Goal: Find specific page/section: Find specific page/section

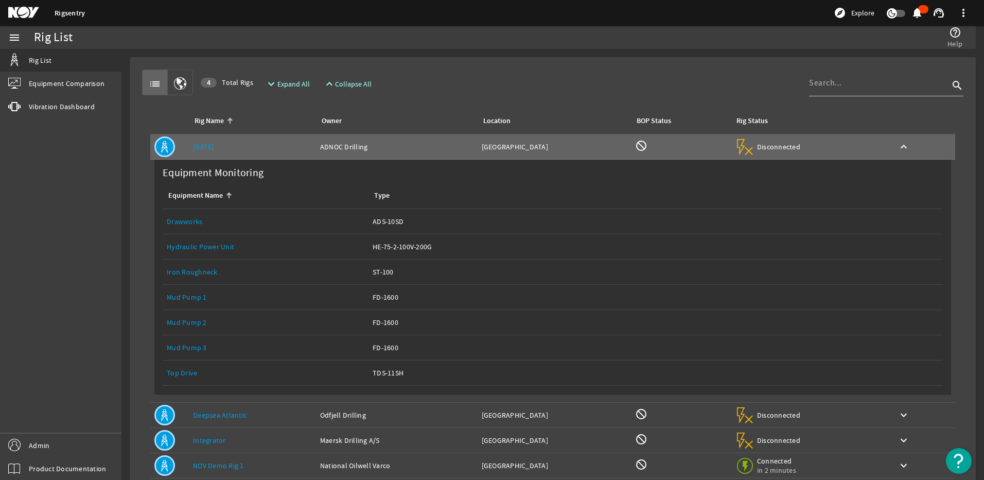
click at [177, 223] on link "Drawworks" at bounding box center [185, 221] width 36 height 9
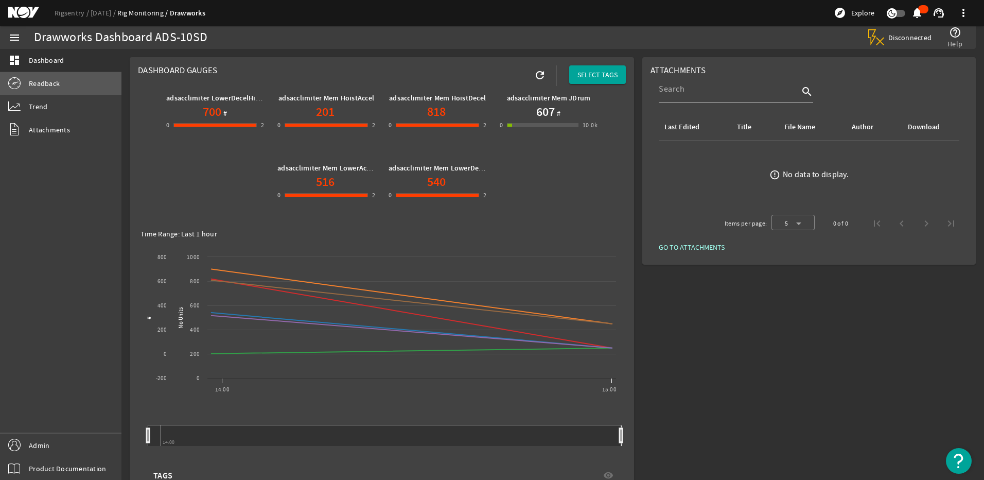
click at [59, 77] on link "Readback" at bounding box center [60, 83] width 121 height 23
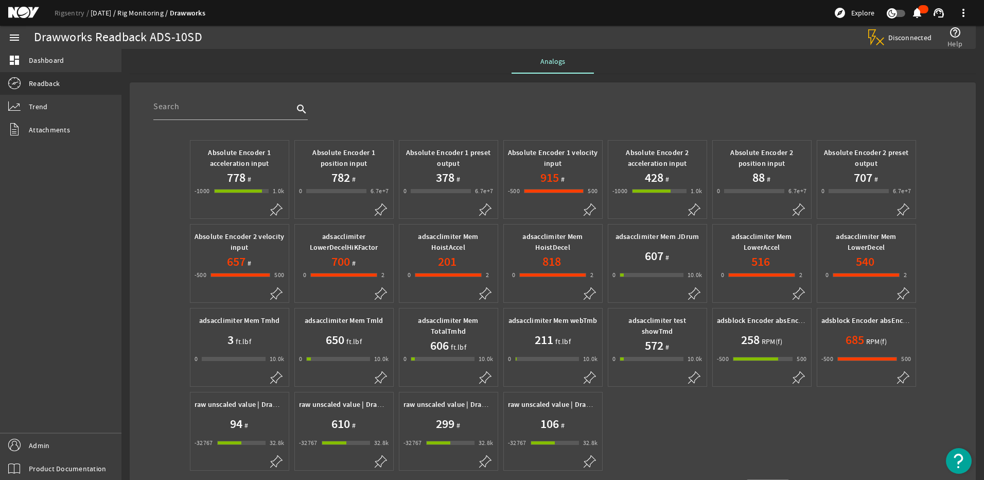
click at [101, 8] on link "[DATE]" at bounding box center [104, 12] width 27 height 9
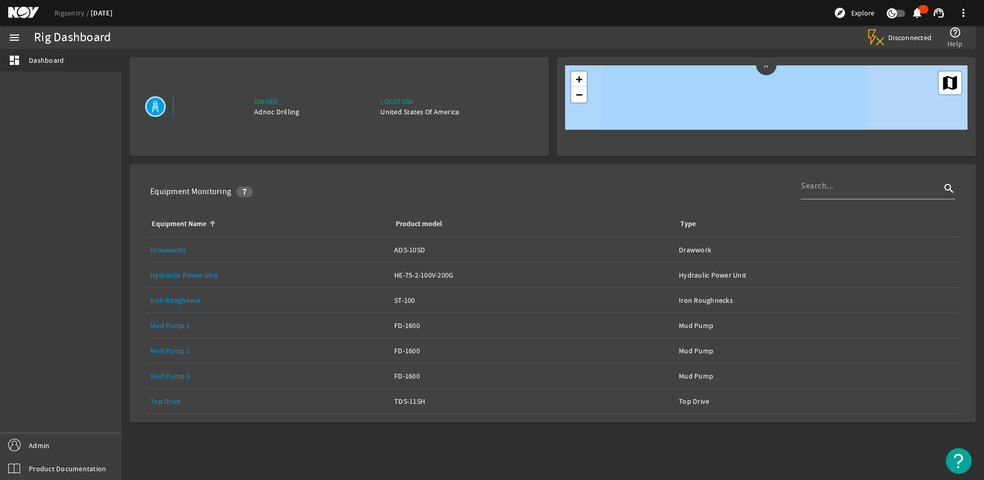
click at [164, 402] on link "Top Drive" at bounding box center [165, 400] width 30 height 9
